Goal: Go to known website: Access a specific website the user already knows

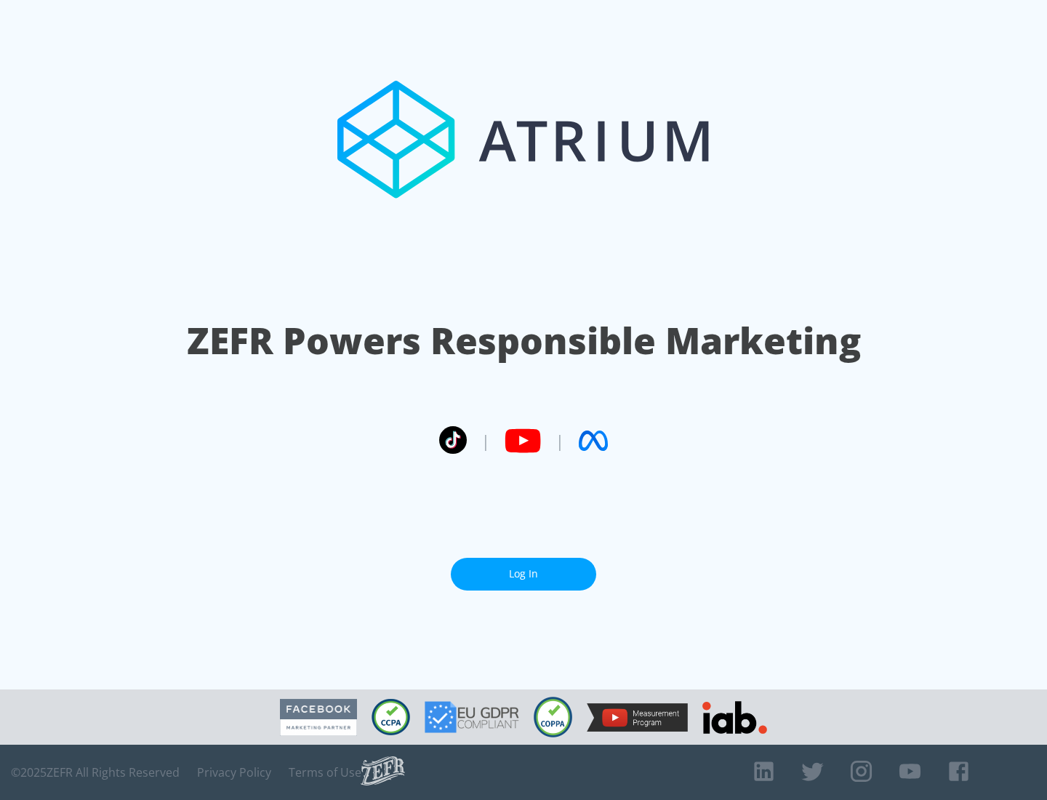
click at [523, 574] on link "Log In" at bounding box center [523, 574] width 145 height 33
